Goal: Transaction & Acquisition: Obtain resource

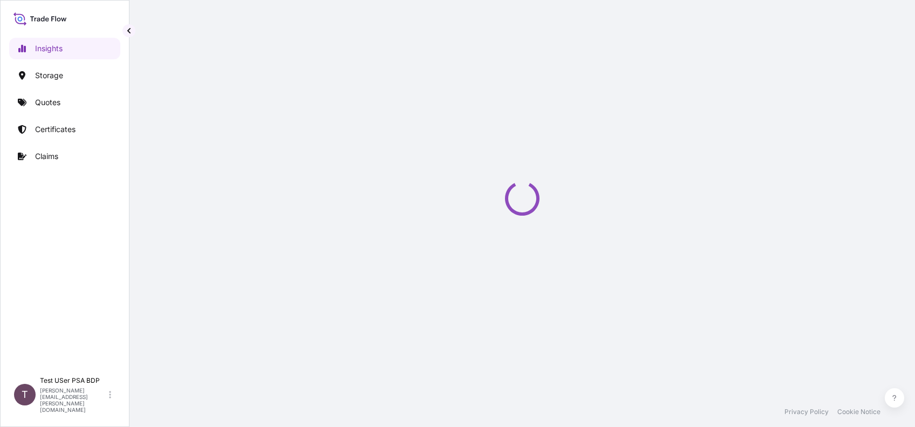
select select "2025"
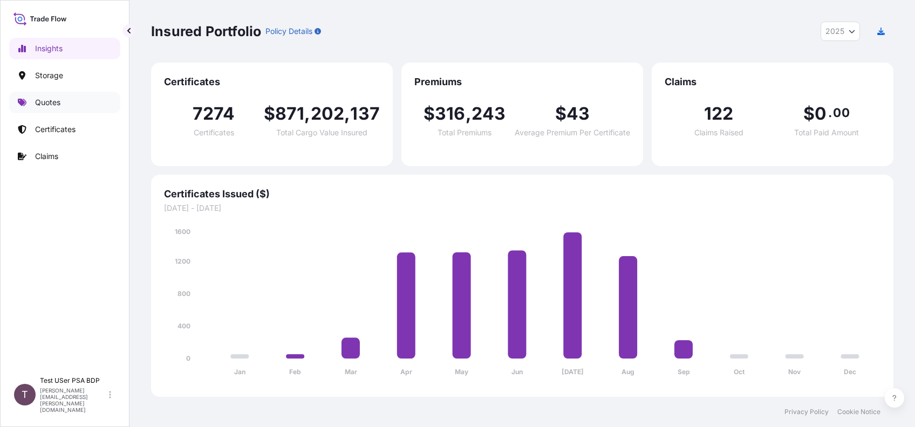
click at [62, 95] on link "Quotes" at bounding box center [64, 103] width 111 height 22
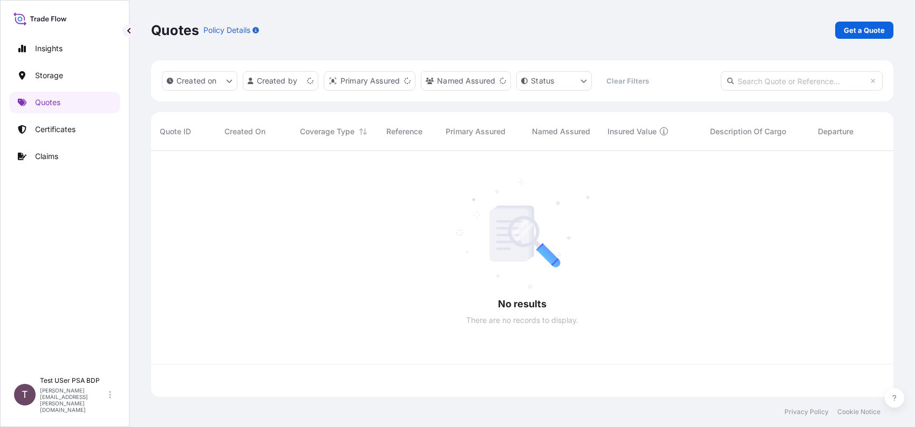
scroll to position [241, 731]
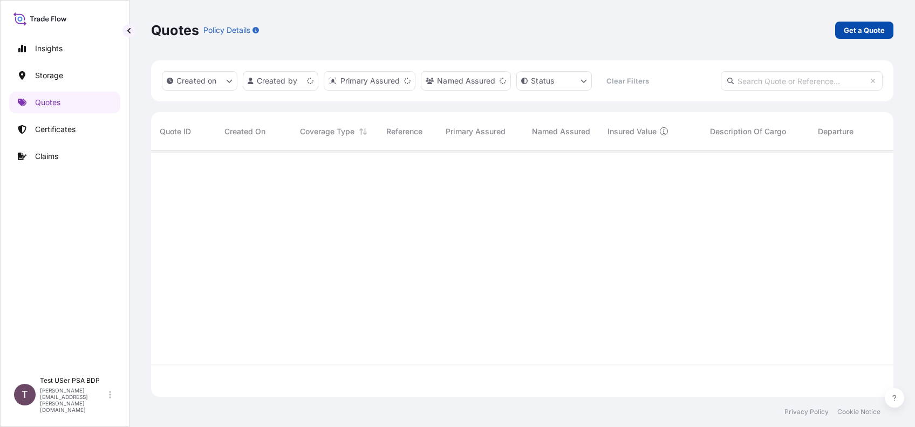
click at [854, 26] on p "Get a Quote" at bounding box center [864, 30] width 41 height 11
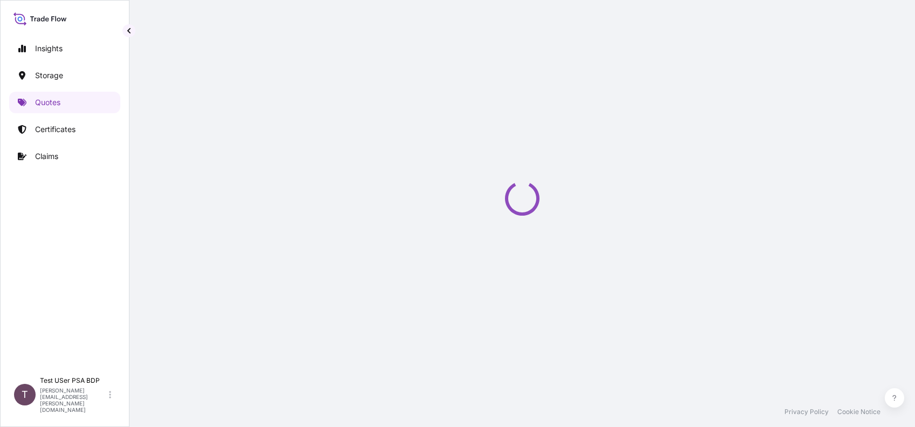
select select "Water"
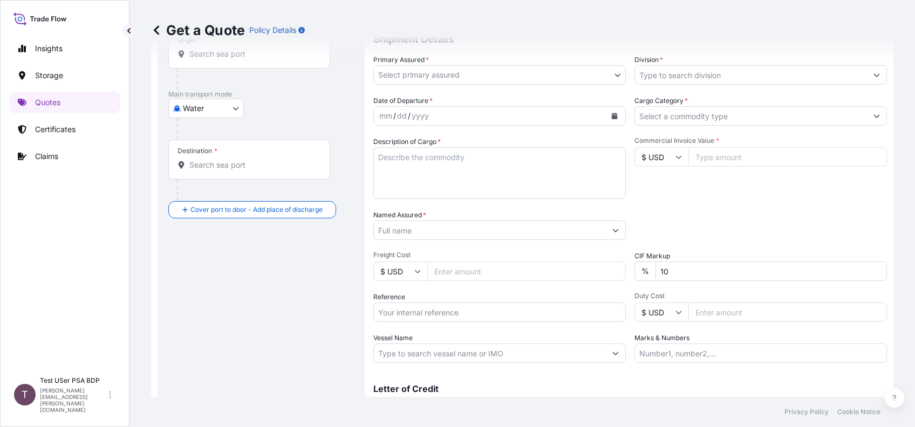
scroll to position [89, 0]
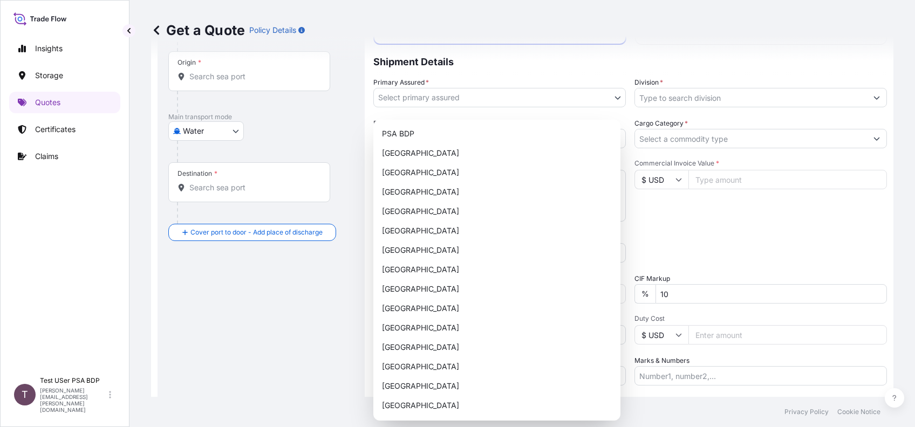
click at [610, 107] on body "Insights Storage Quotes Certificates Claims T Test USer PSA BDP [PERSON_NAME][E…" at bounding box center [457, 213] width 915 height 427
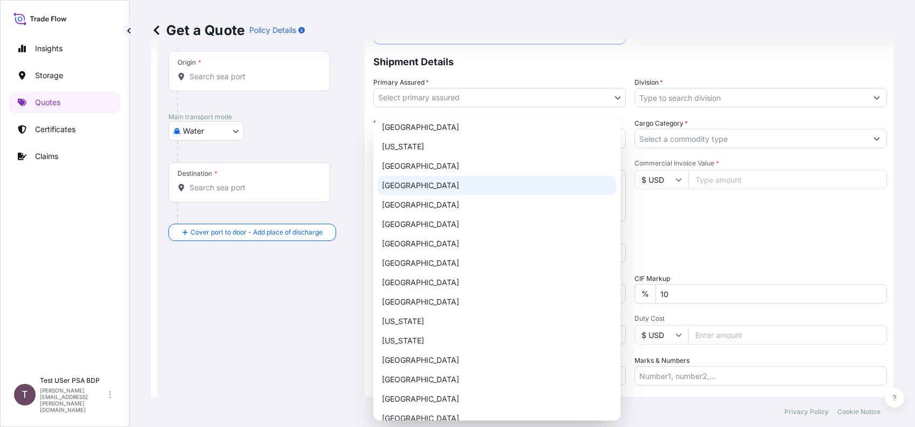
scroll to position [717, 0]
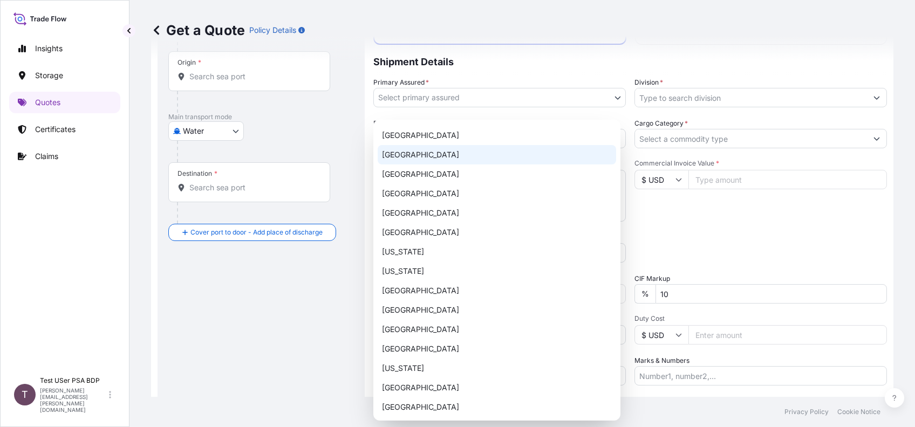
click at [668, 65] on p "Shipment Details" at bounding box center [630, 61] width 514 height 32
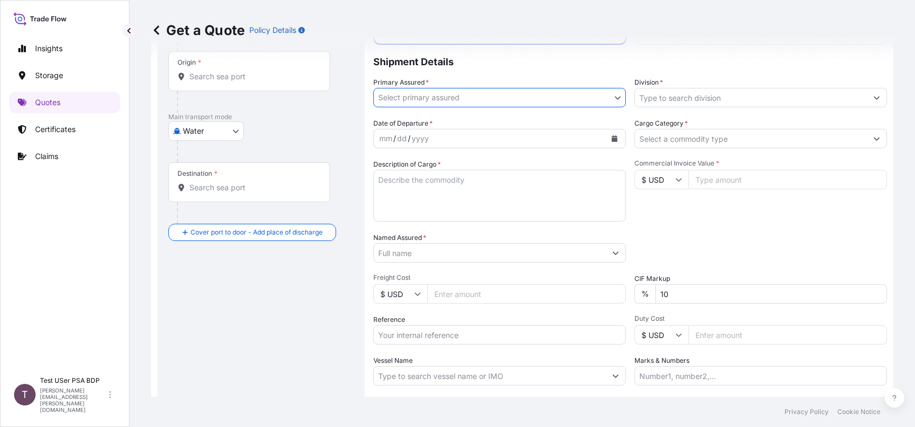
click at [873, 101] on icon "Show suggestions" at bounding box center [876, 97] width 6 height 6
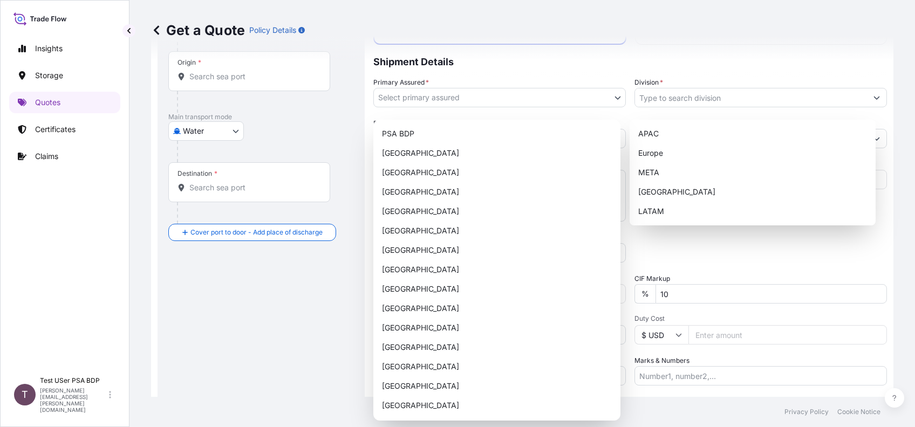
click at [614, 105] on body "Insights Storage Quotes Certificates Claims T Test USer PSA BDP [PERSON_NAME][E…" at bounding box center [457, 213] width 915 height 427
